Goal: Information Seeking & Learning: Find specific fact

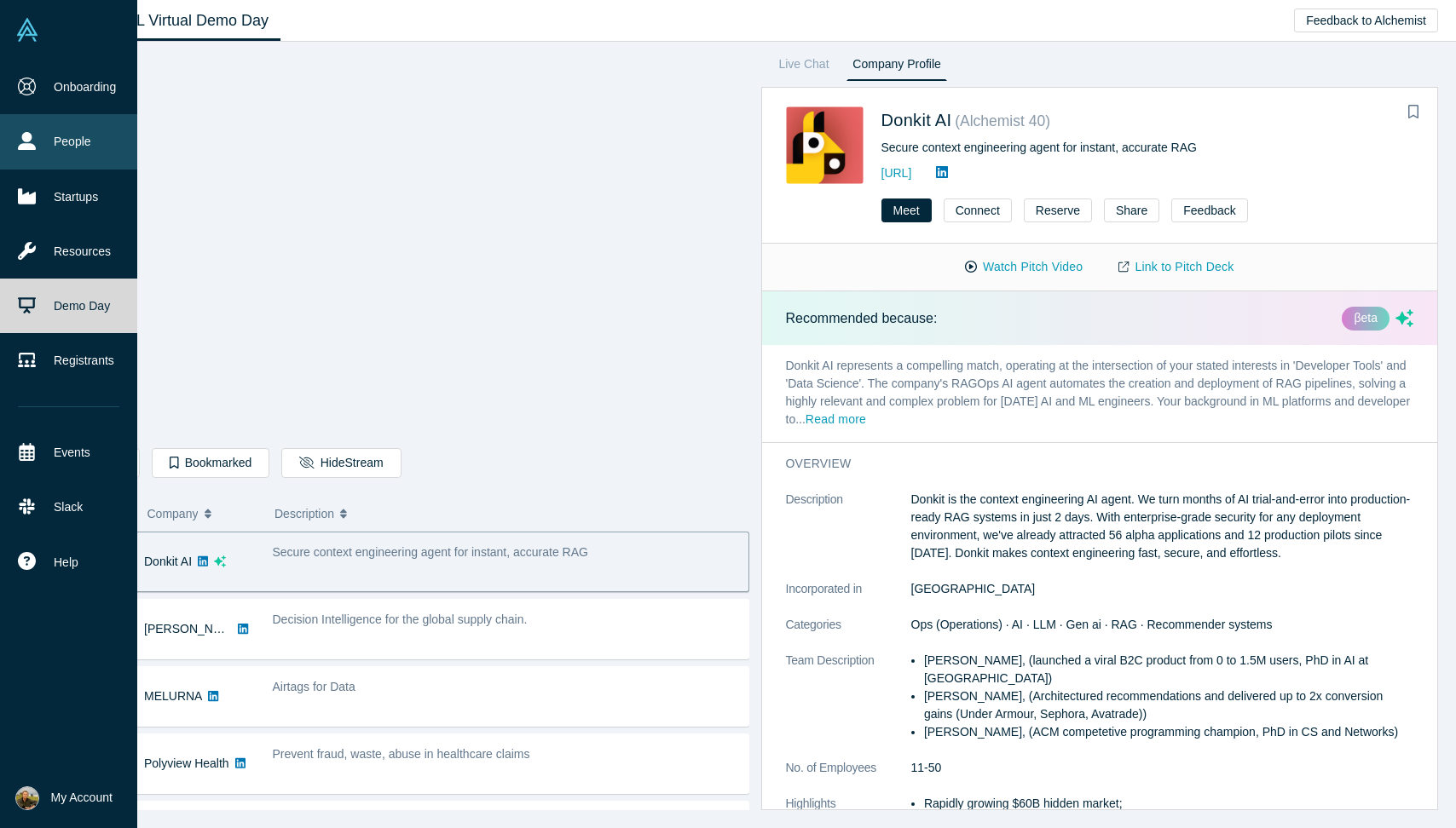
click at [57, 125] on link "People" at bounding box center [68, 141] width 138 height 55
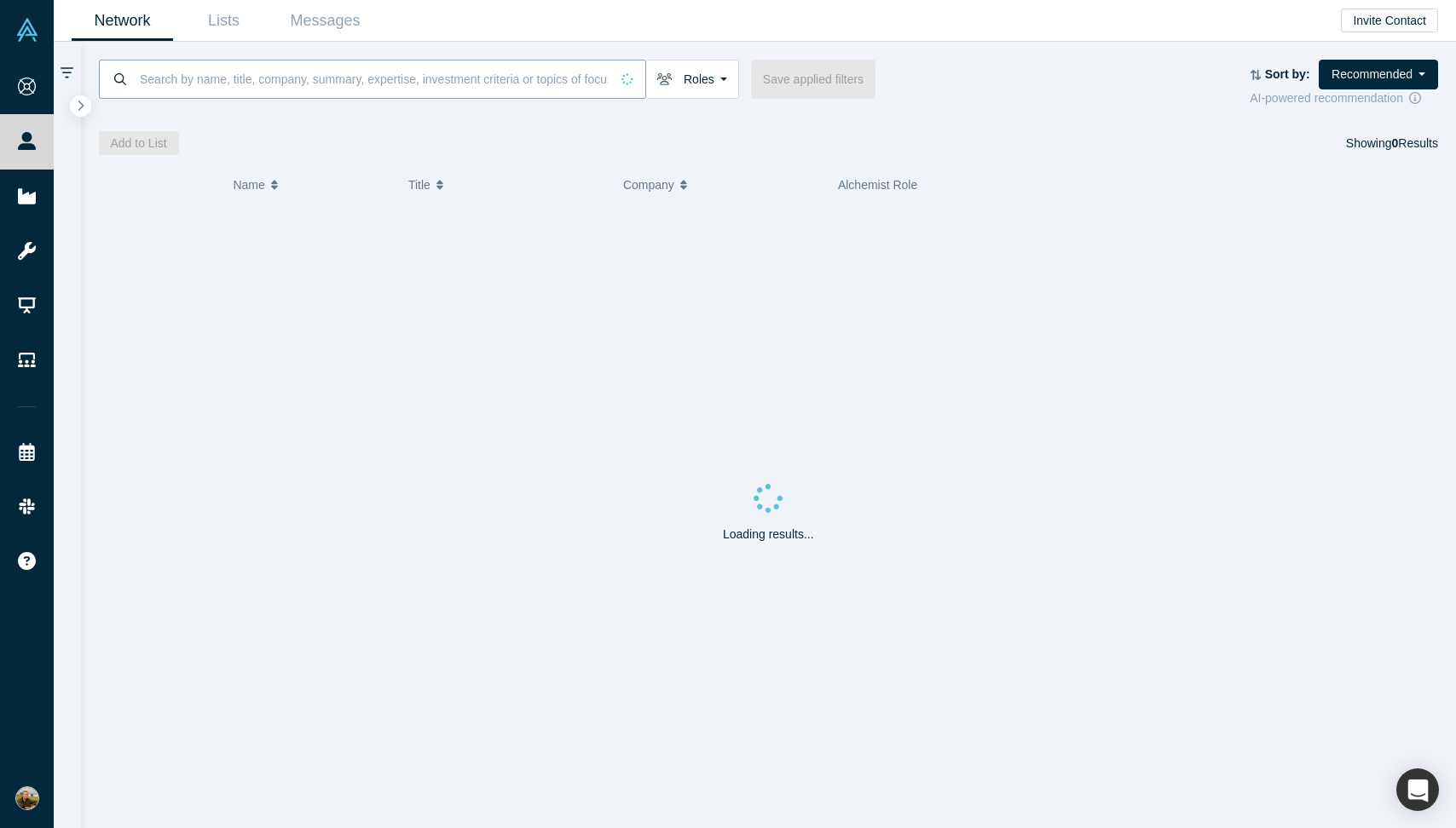
click at [280, 74] on input at bounding box center [374, 79] width 471 height 40
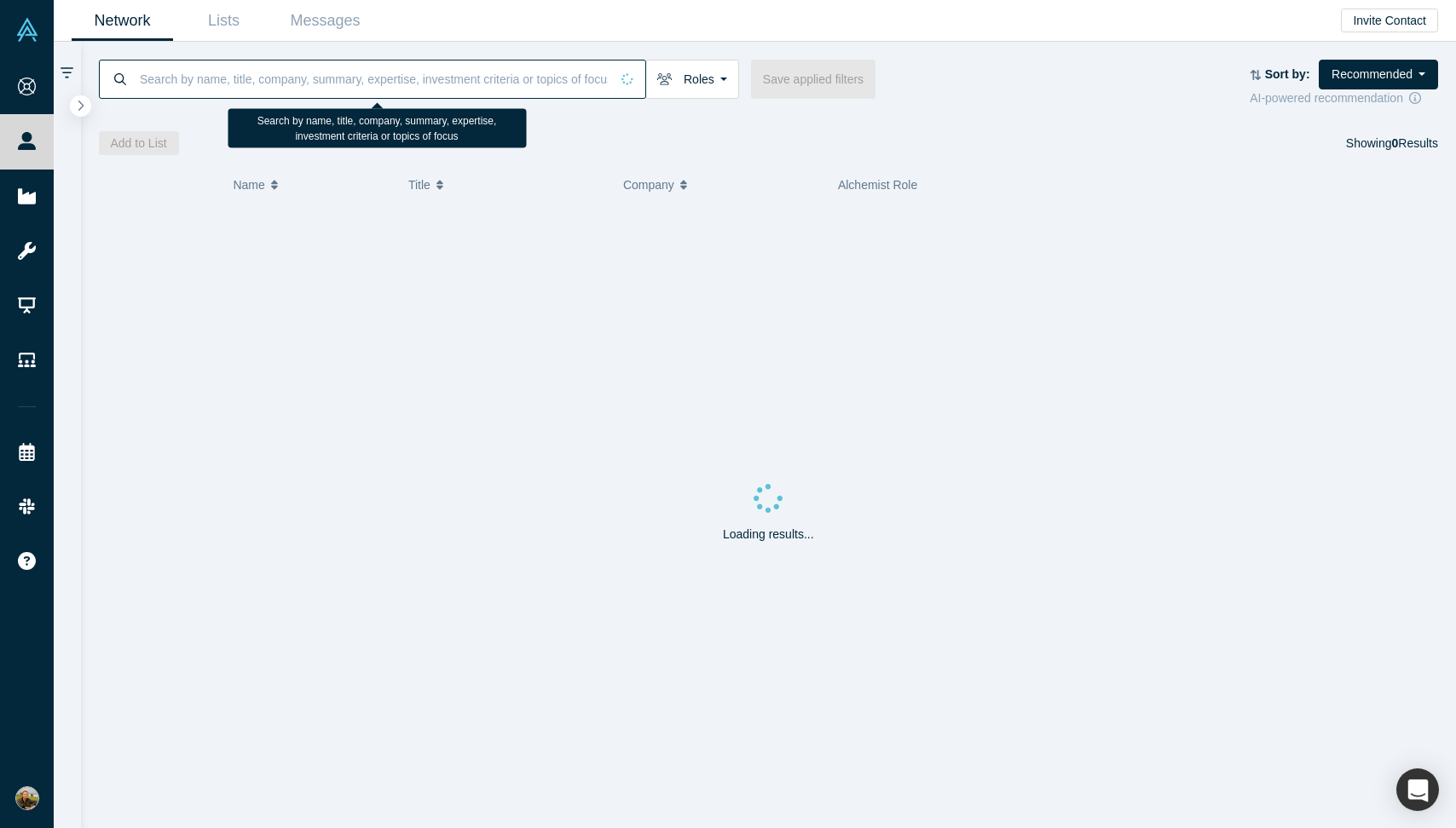
paste input "[PERSON_NAME]"
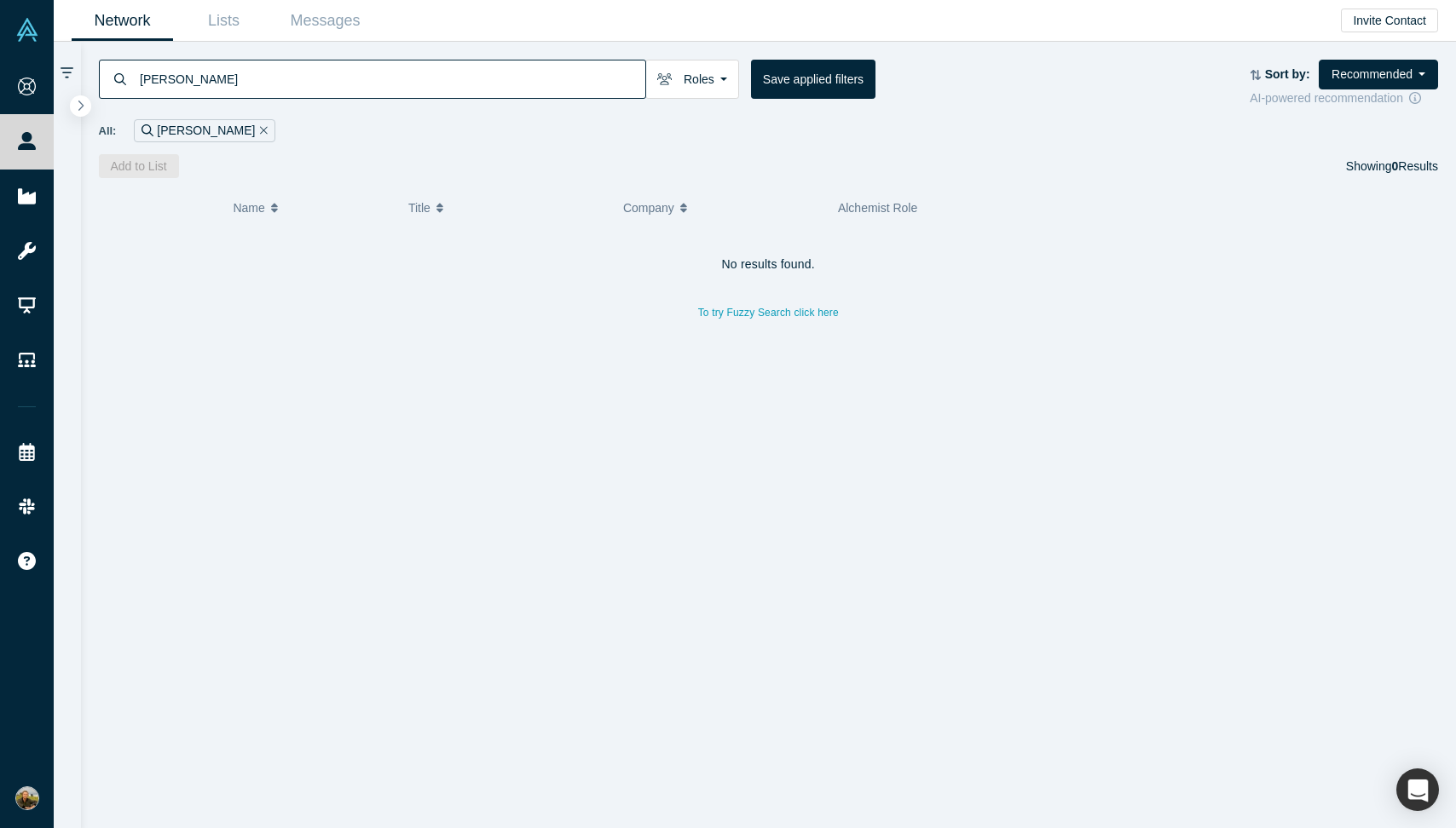
click at [150, 76] on input "[PERSON_NAME]" at bounding box center [392, 79] width 507 height 40
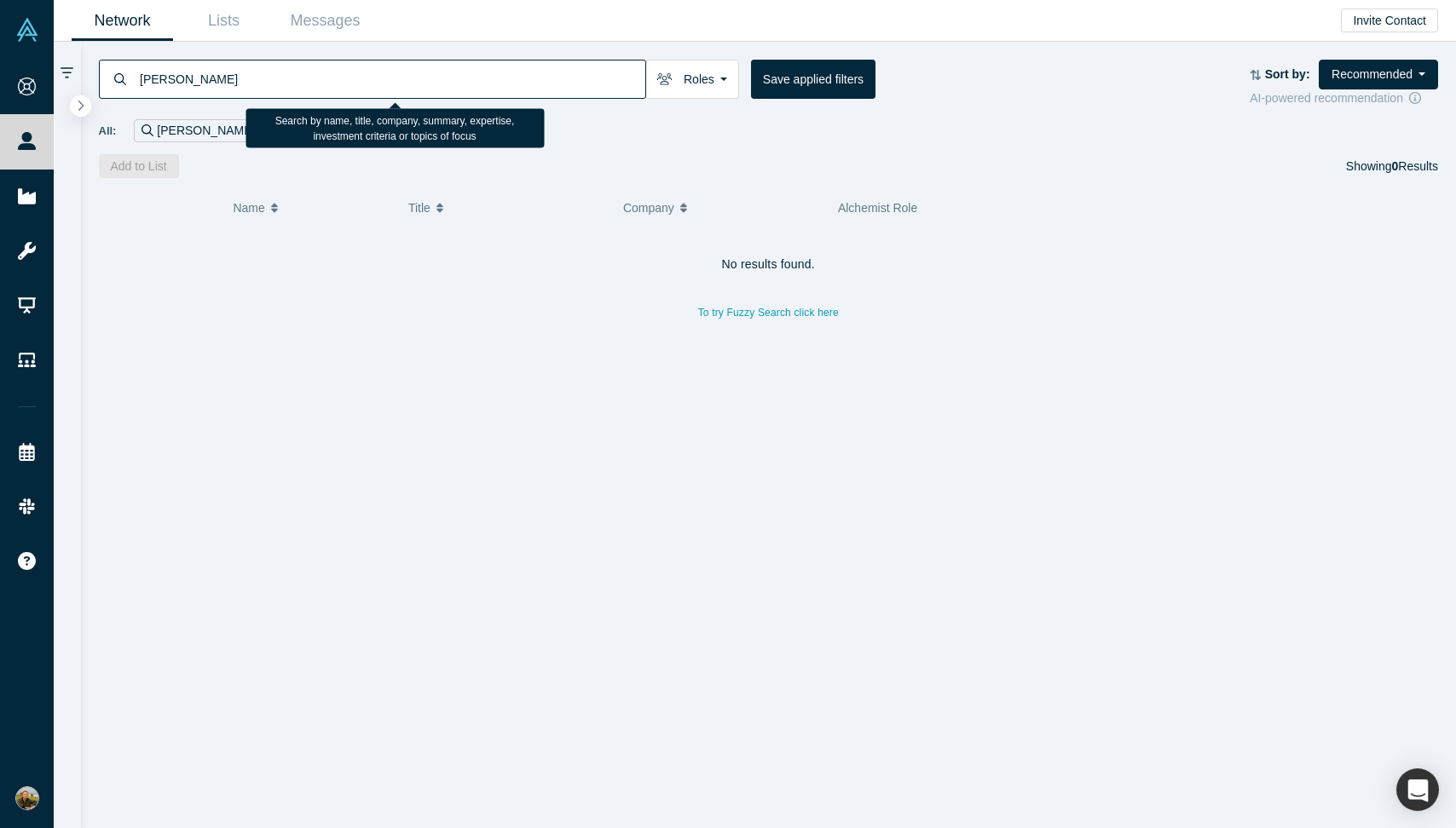
click at [150, 76] on input "[PERSON_NAME]" at bounding box center [392, 79] width 507 height 40
type input "Pelini"
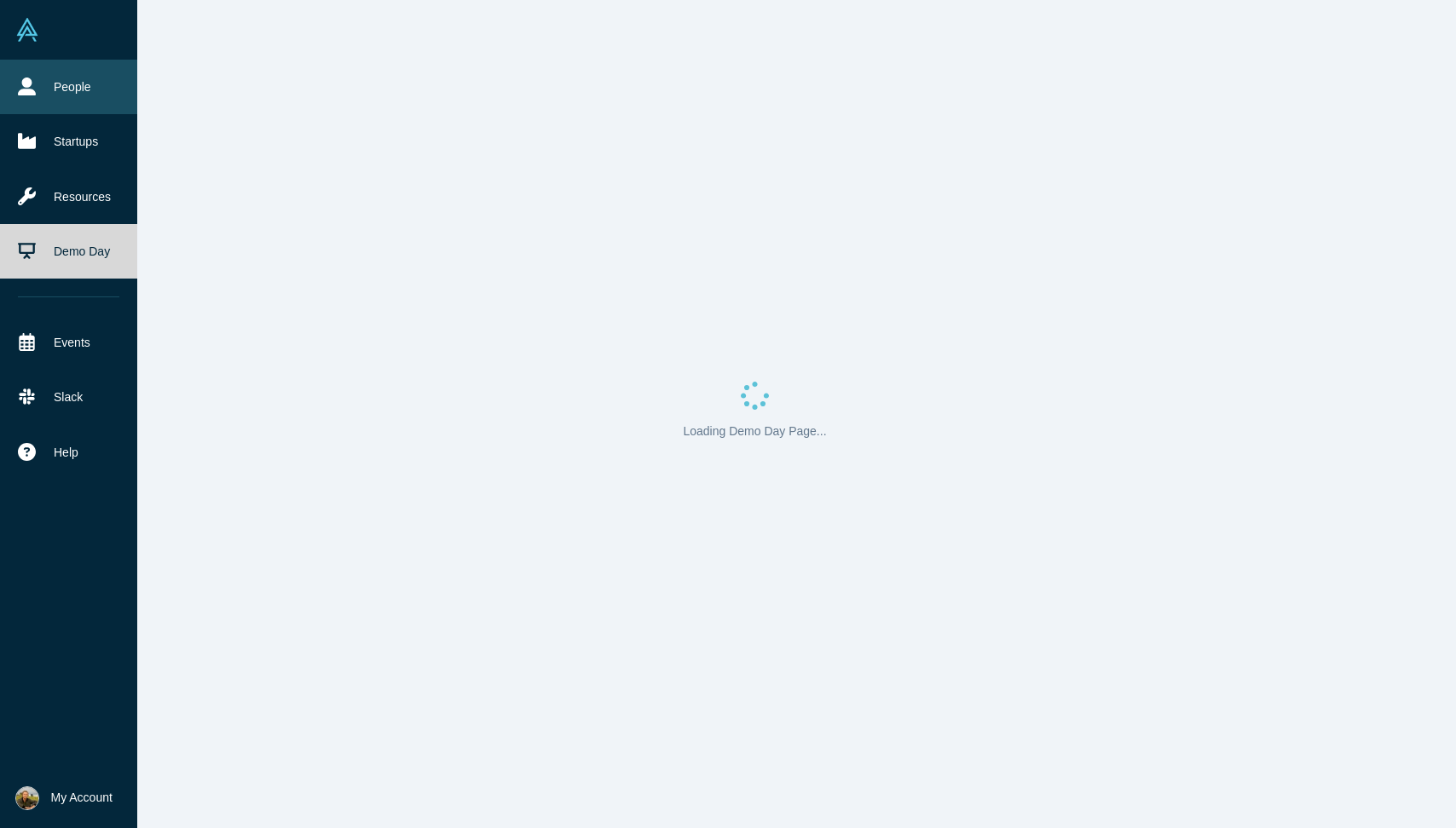
click at [32, 82] on icon at bounding box center [27, 86] width 18 height 18
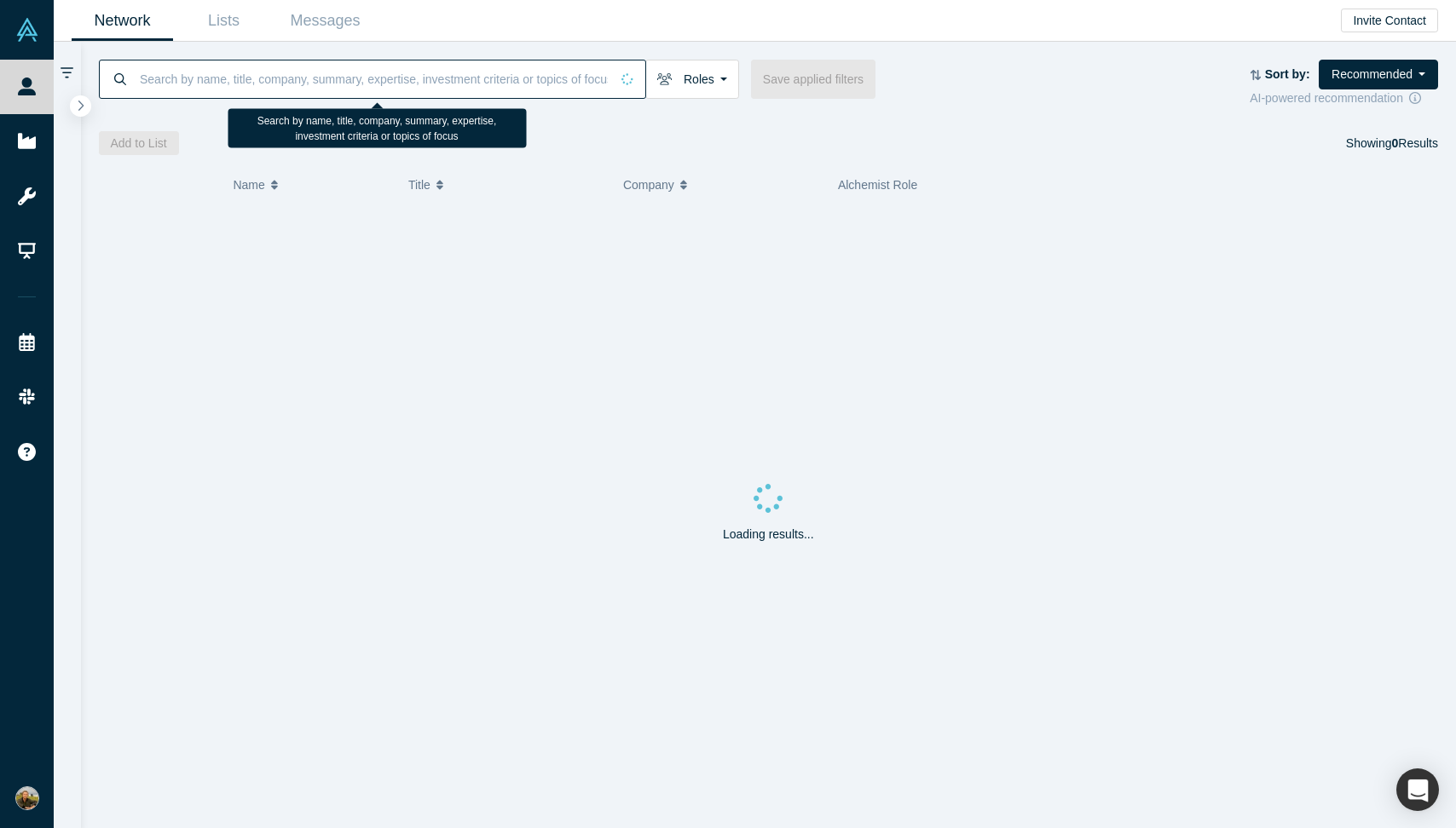
click at [269, 80] on input at bounding box center [374, 79] width 471 height 40
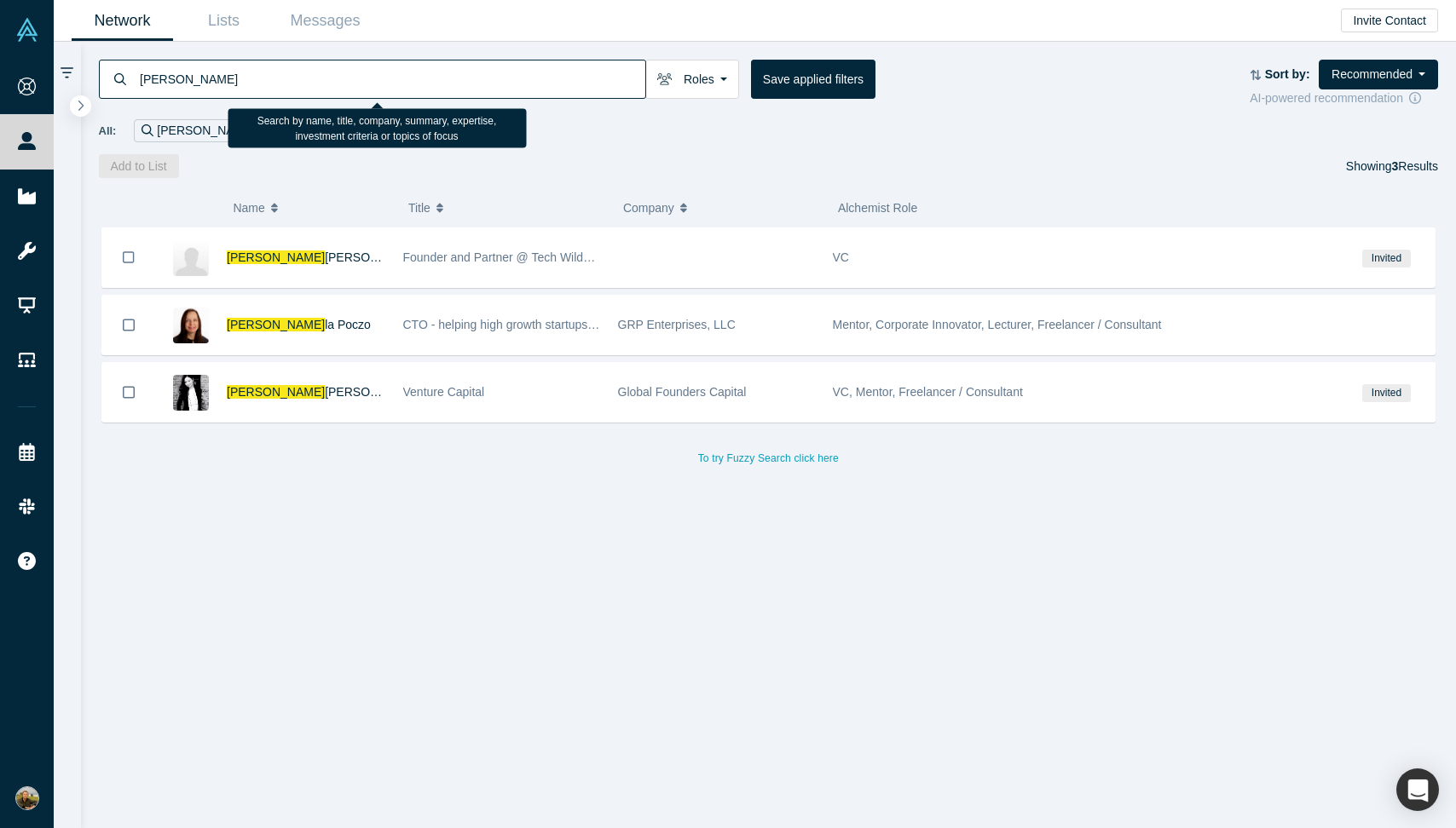
type input "gabriela"
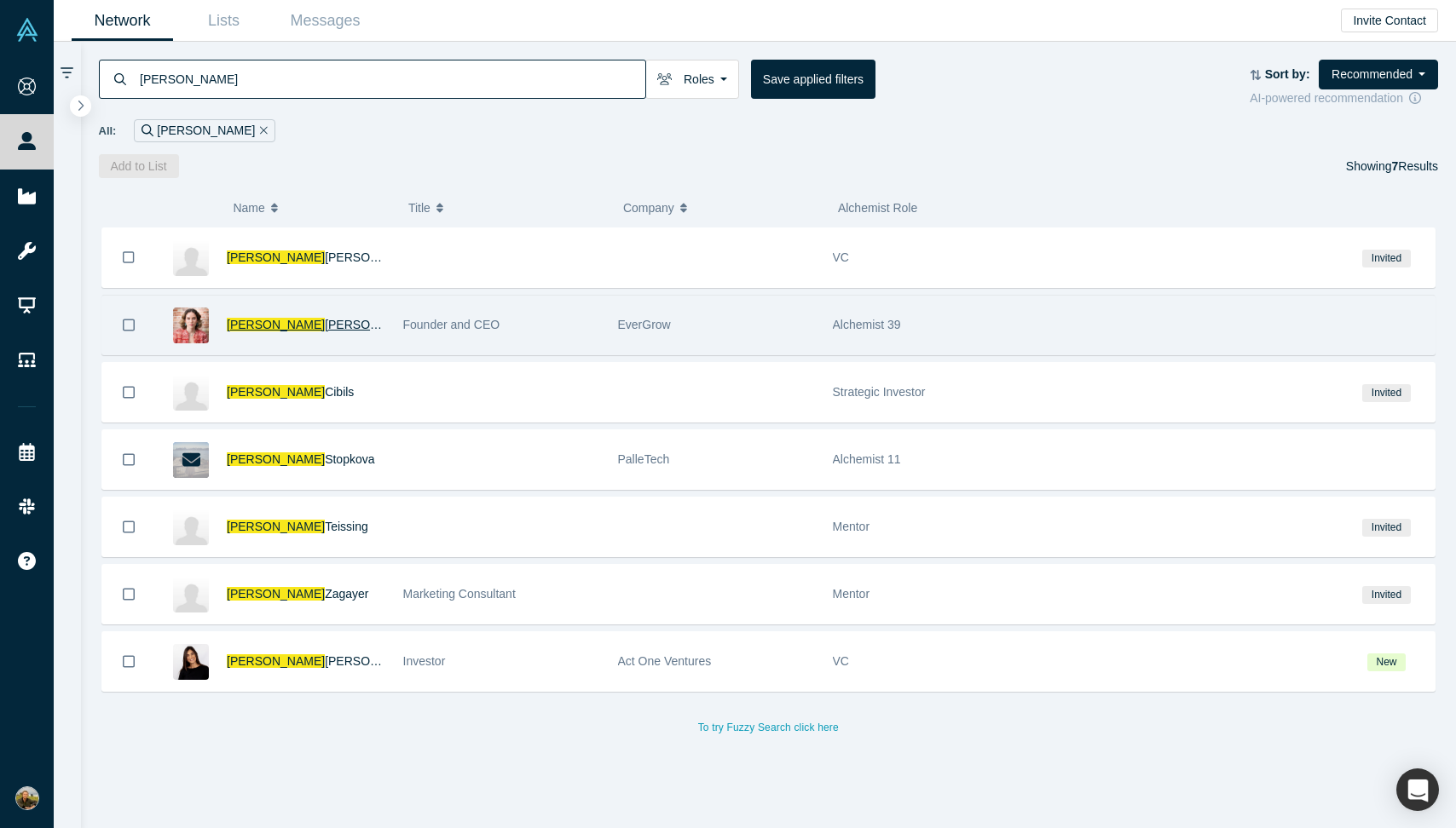
click at [324, 328] on span "Gosnell" at bounding box center [373, 324] width 98 height 13
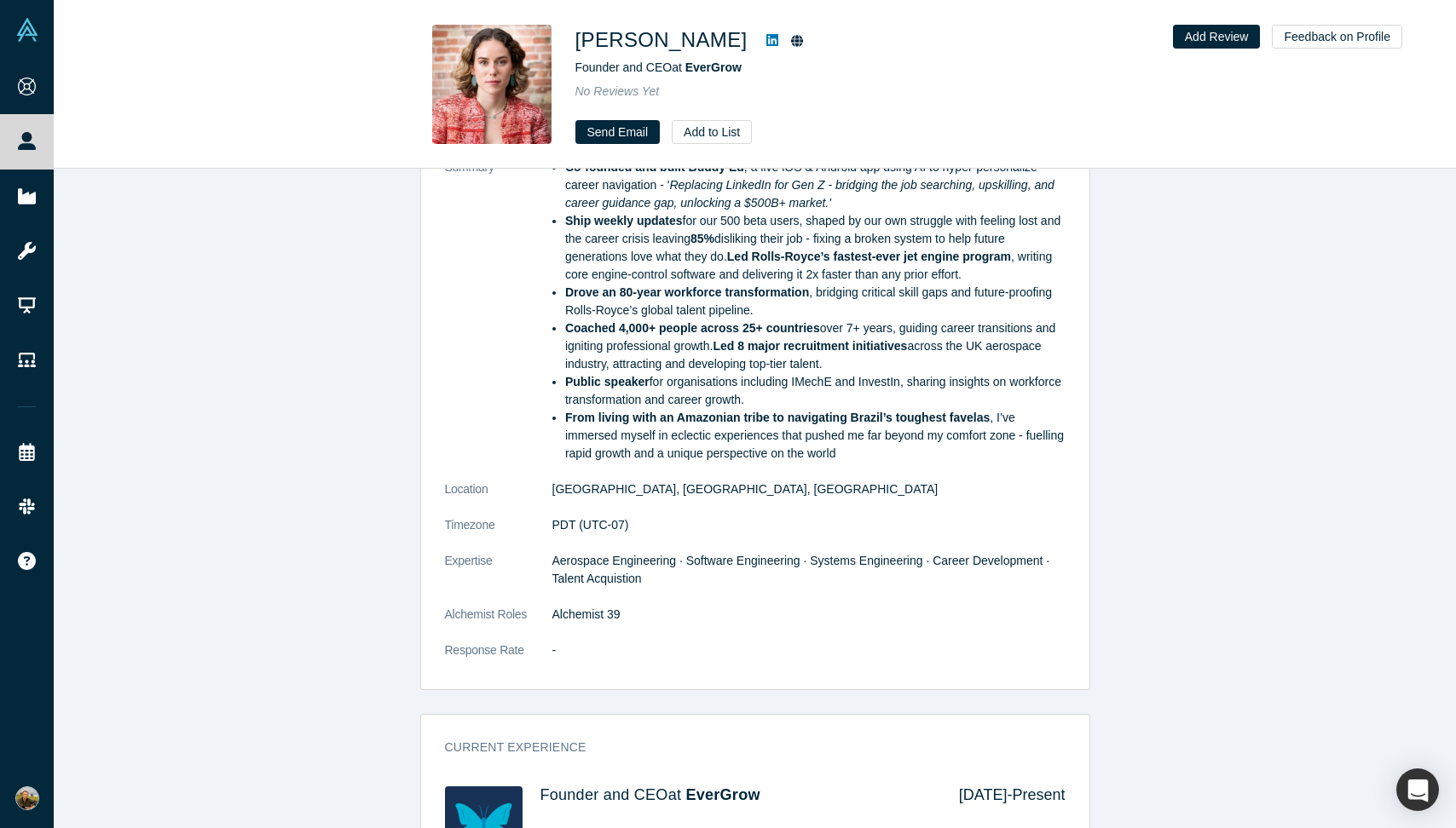
scroll to position [420, 0]
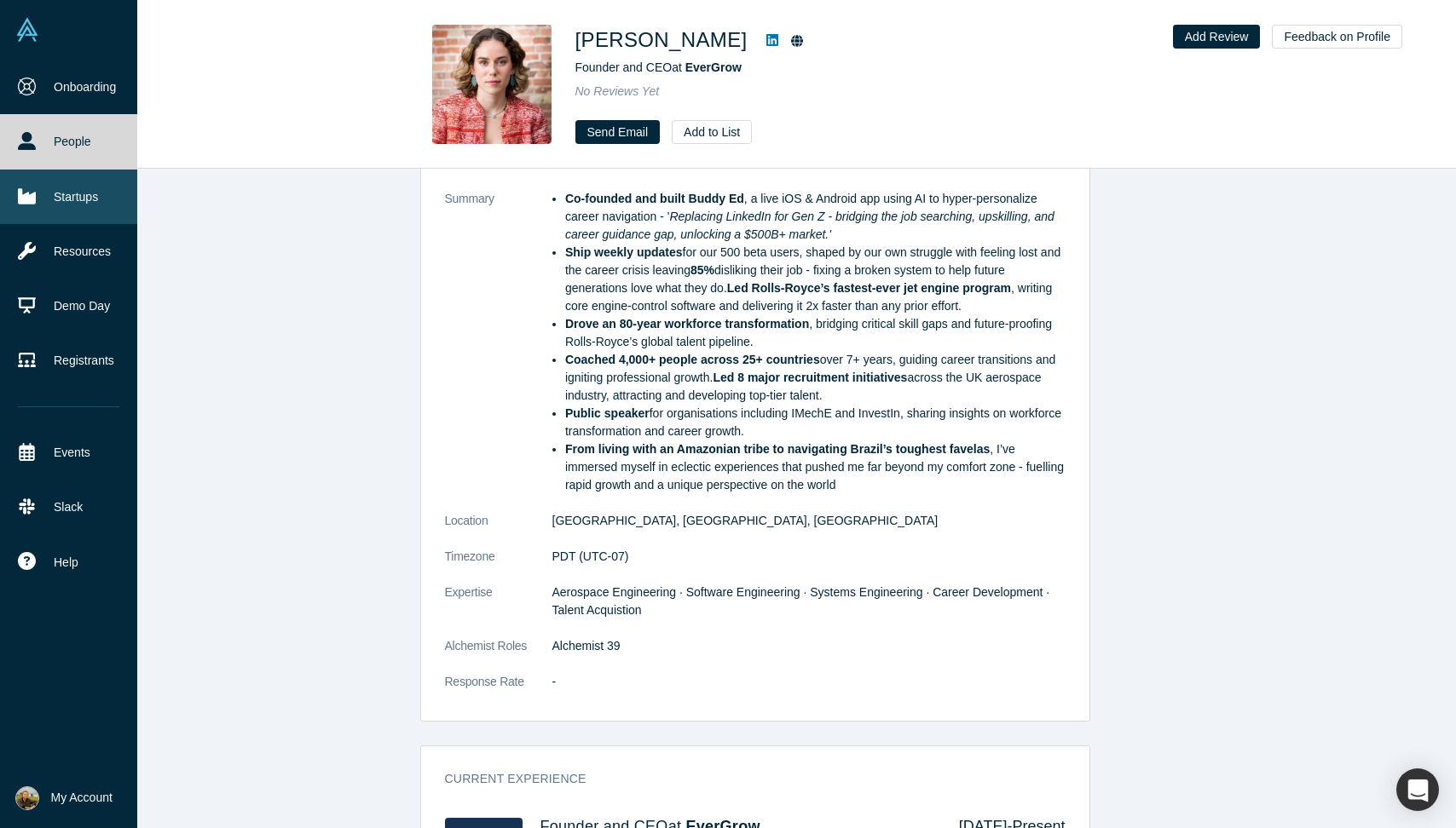
click at [73, 182] on link "Startups" at bounding box center [68, 197] width 138 height 55
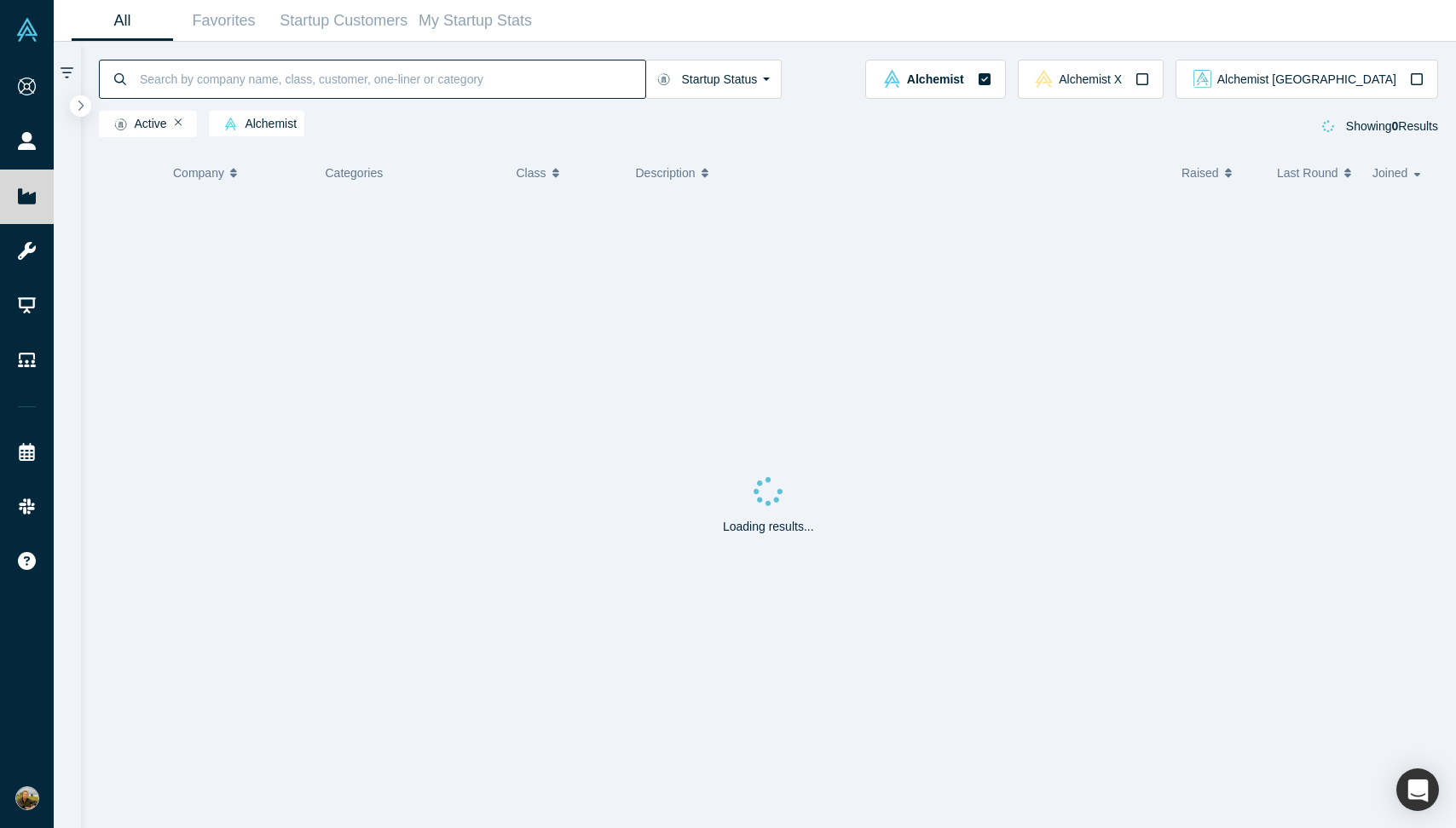
click at [263, 67] on input at bounding box center [392, 79] width 507 height 40
click at [210, 83] on input "buddy ed" at bounding box center [392, 79] width 507 height 40
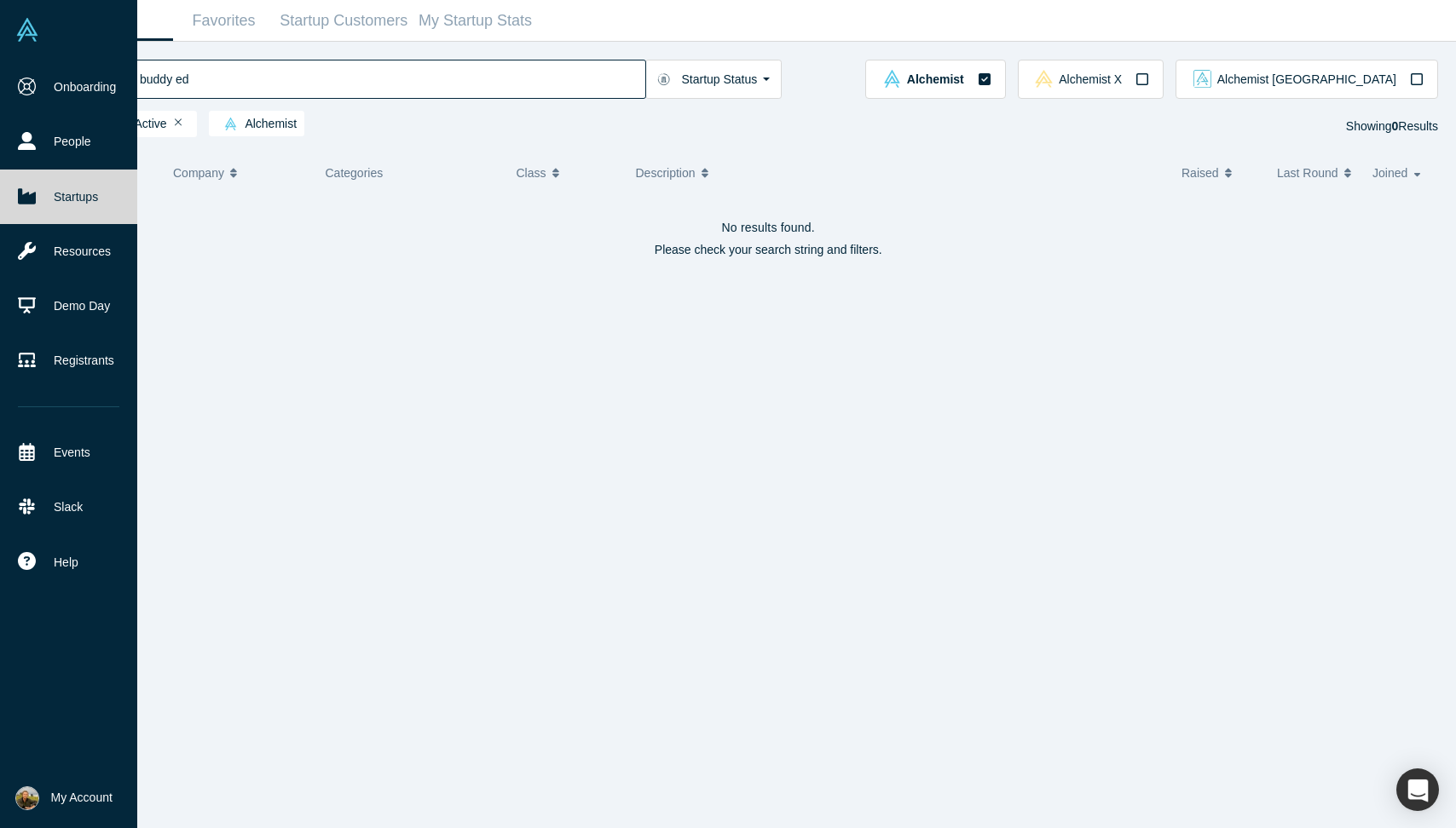
type input "buddy ed"
click at [25, 209] on link "Startups" at bounding box center [68, 197] width 138 height 55
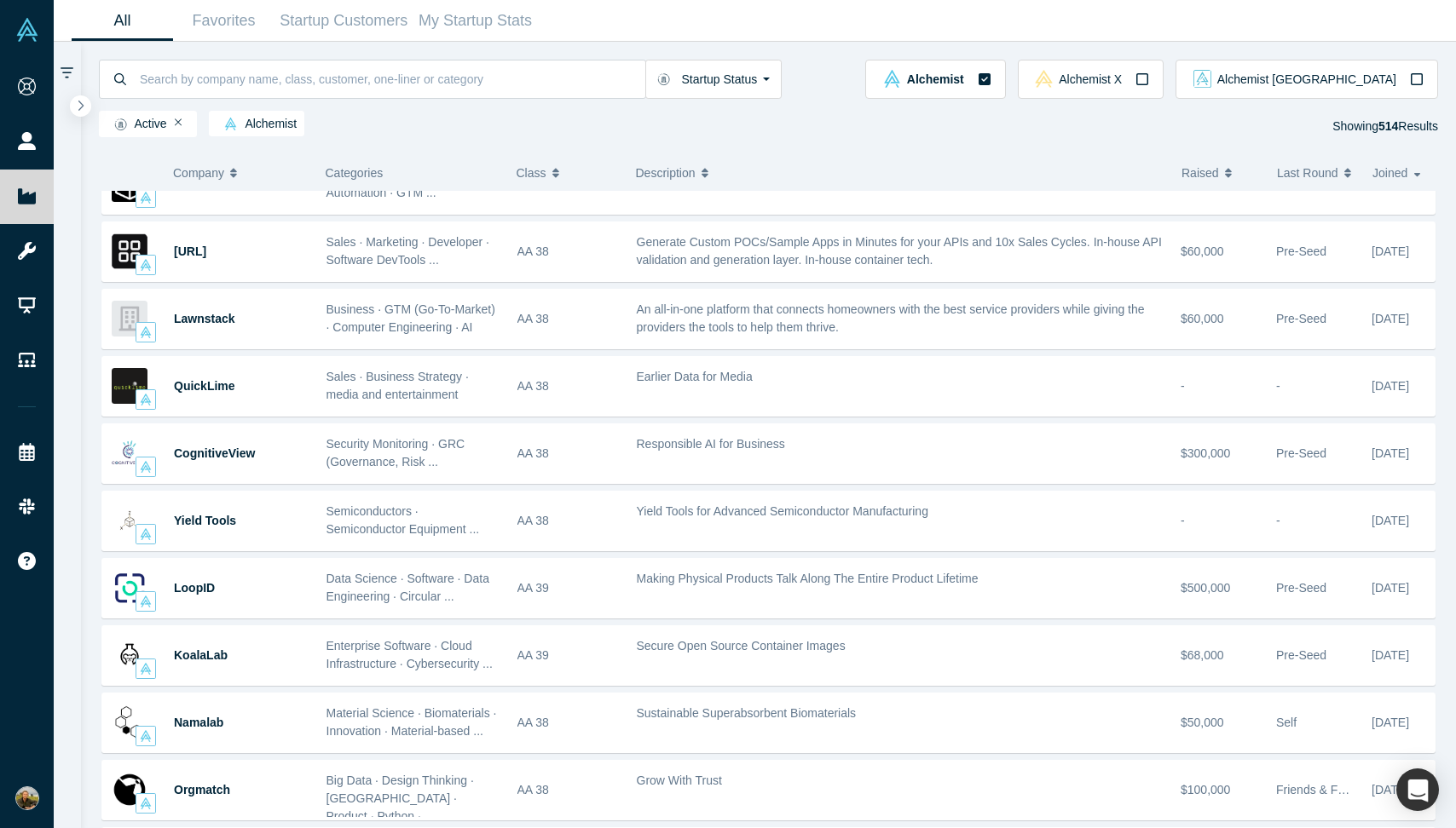
scroll to position [3341, 0]
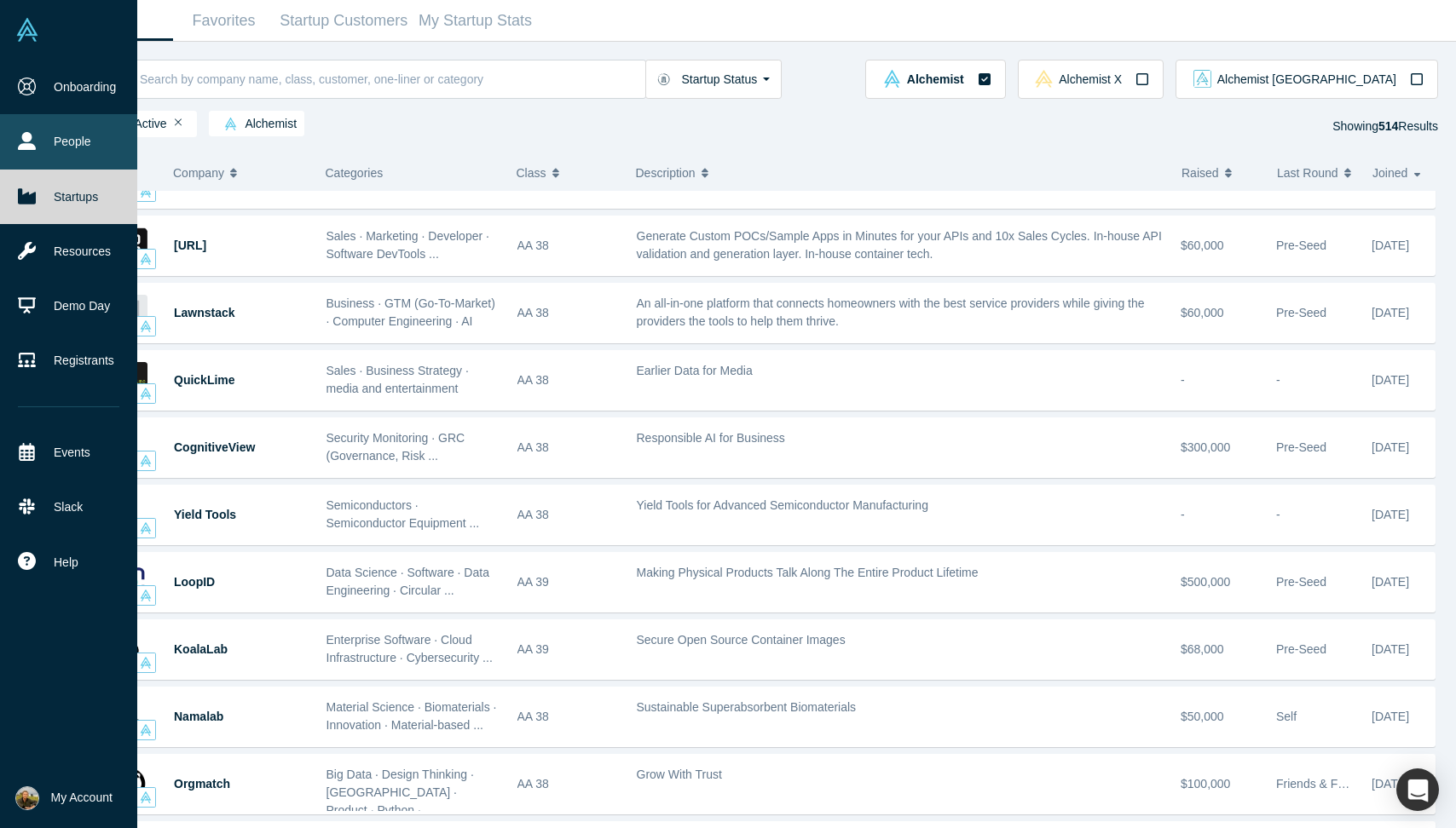
click at [26, 138] on icon at bounding box center [27, 140] width 18 height 18
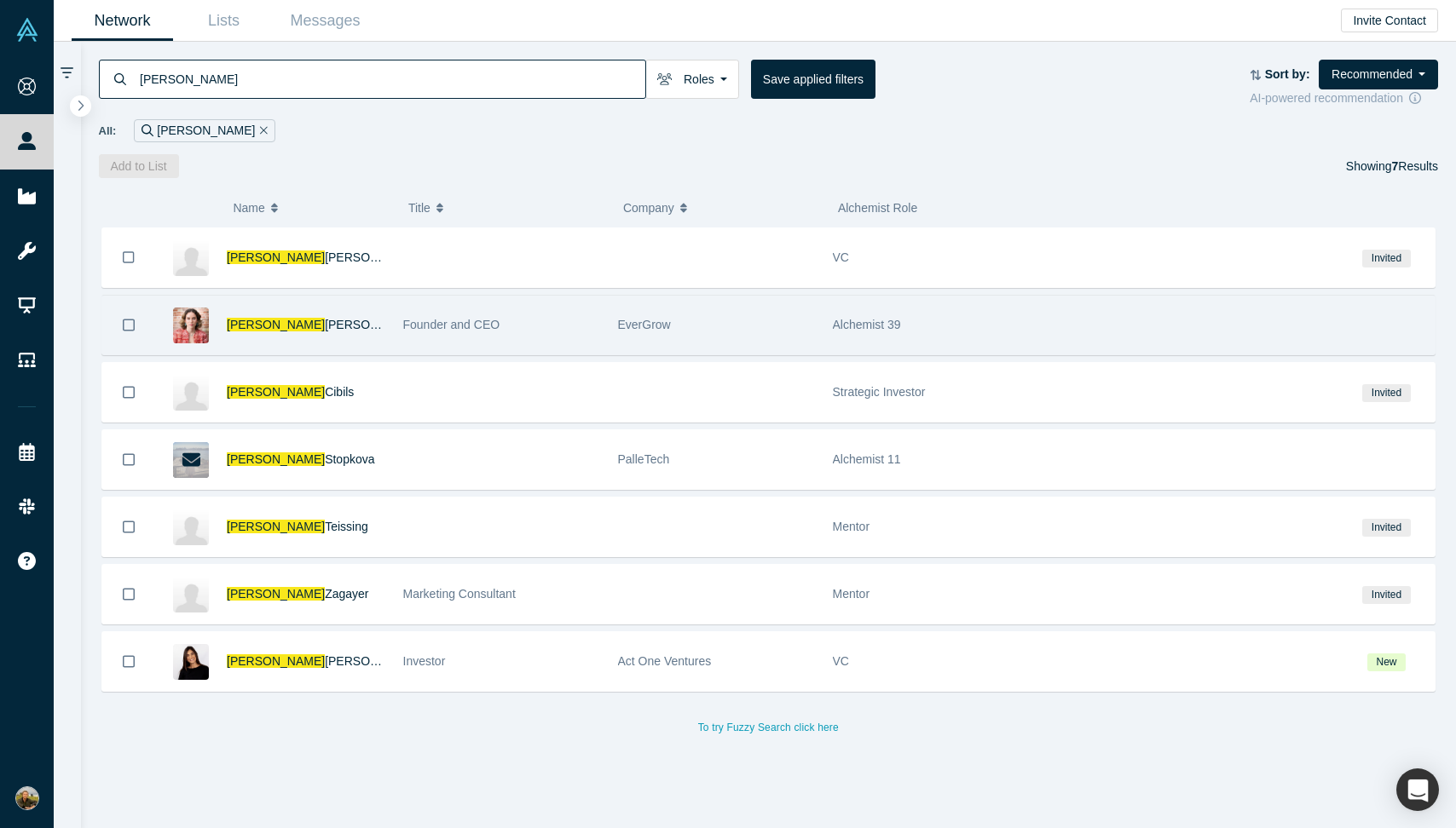
click at [357, 322] on div "Gabriela Gosnell" at bounding box center [305, 325] width 158 height 59
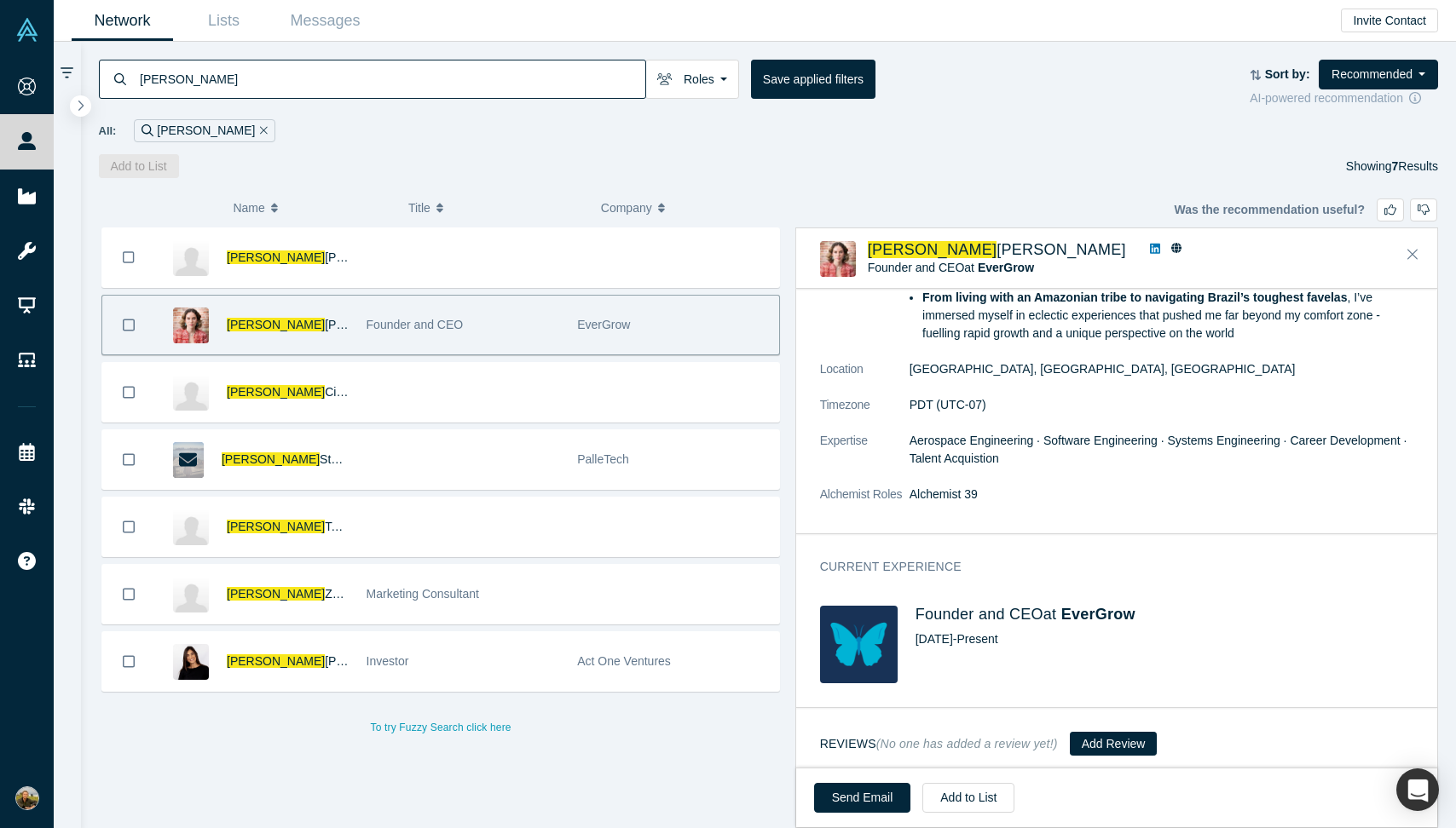
scroll to position [539, 0]
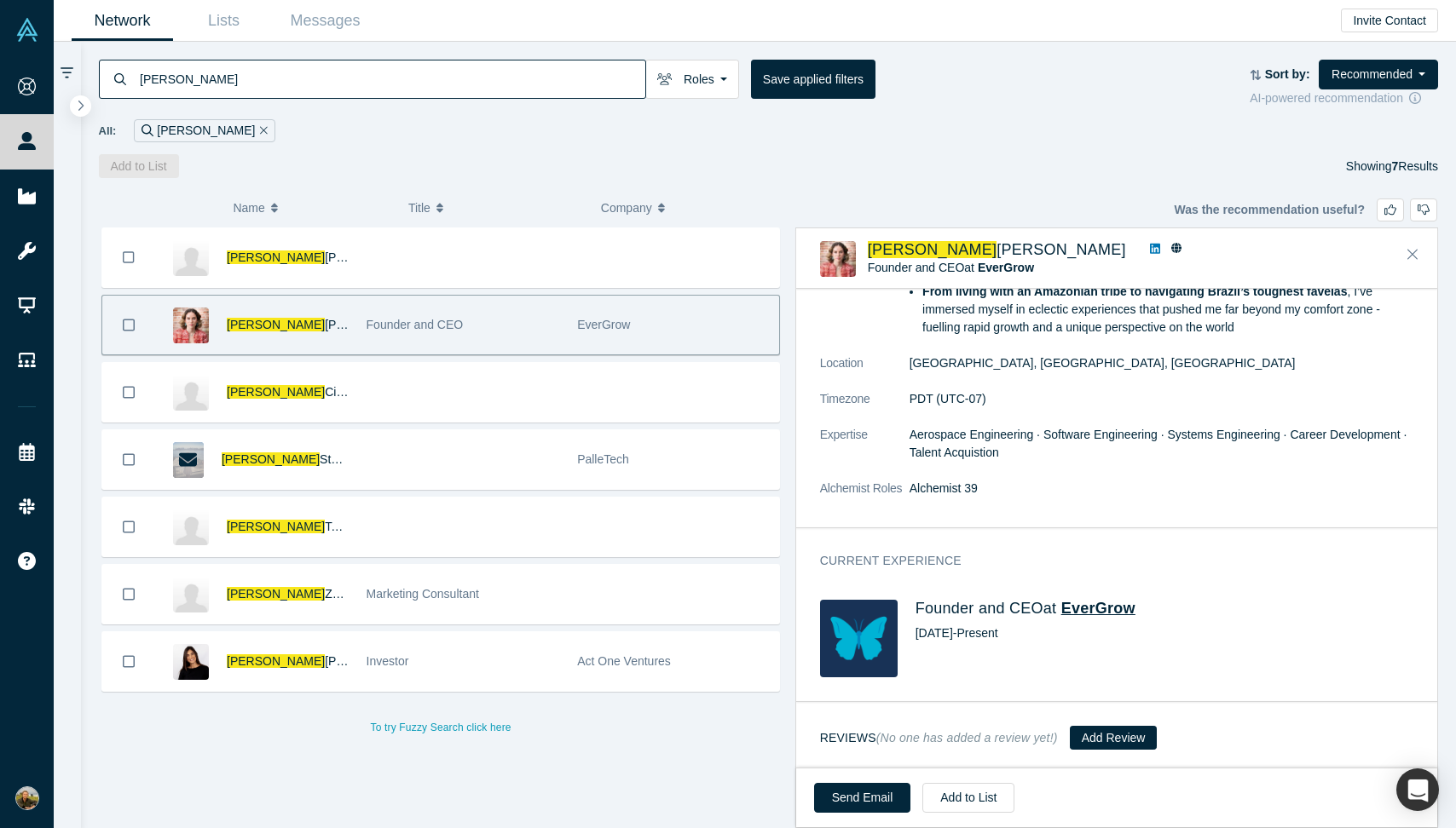
click at [1092, 608] on span "EverGrow" at bounding box center [1098, 609] width 74 height 17
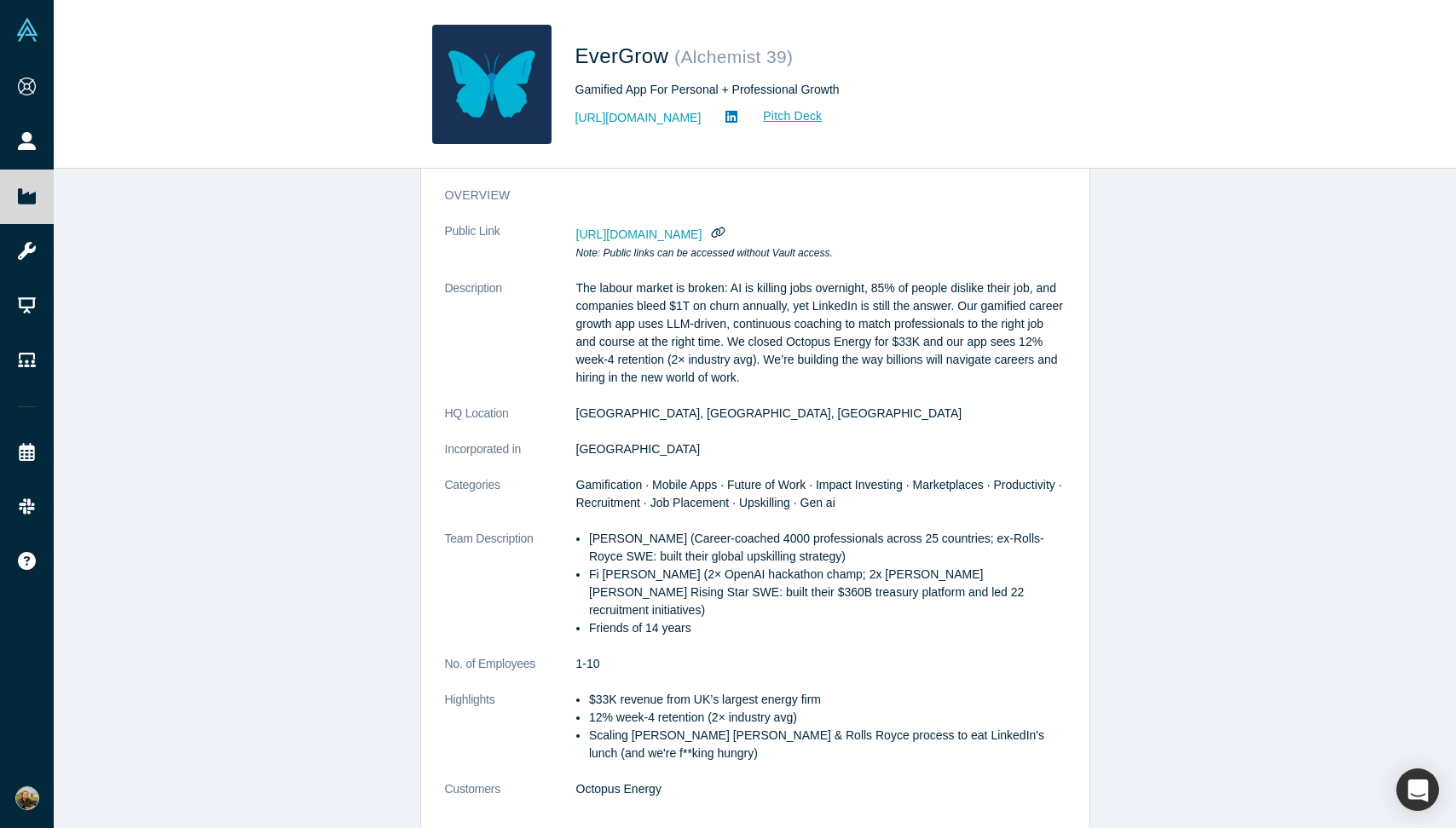
scroll to position [127, 0]
click at [636, 120] on link "https://www.evergrow-app.com/" at bounding box center [637, 118] width 126 height 18
